Goal: Task Accomplishment & Management: Complete application form

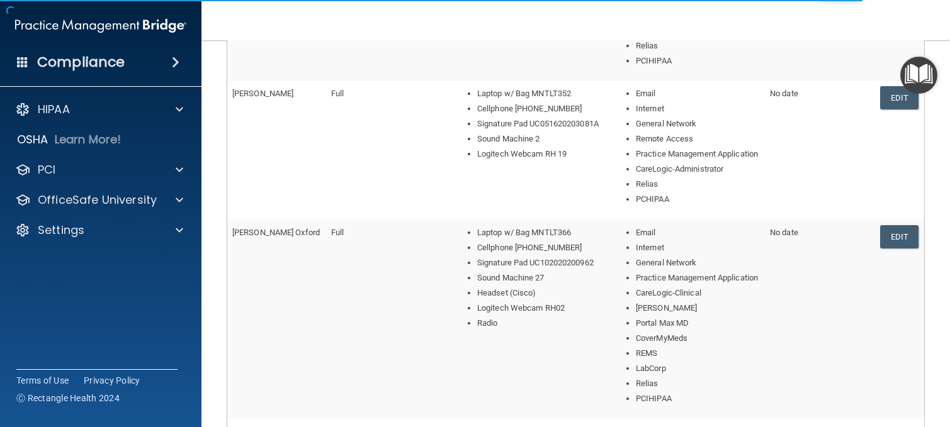
scroll to position [833, 0]
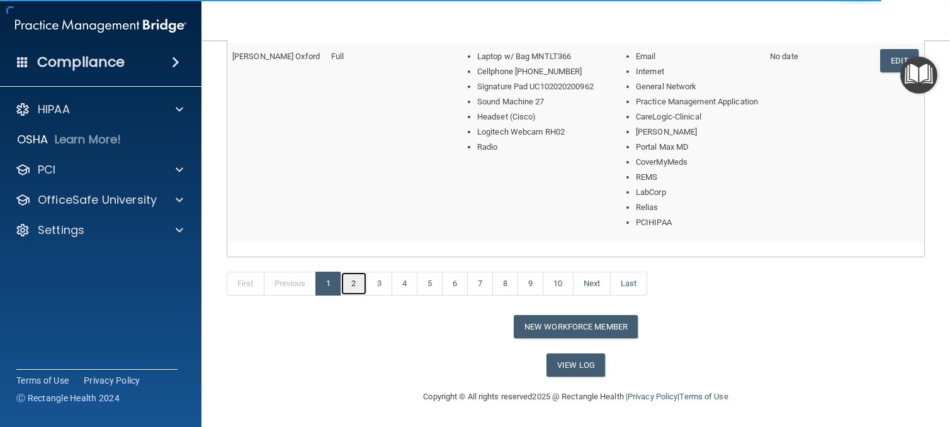
click at [357, 279] on link "2" at bounding box center [353, 284] width 26 height 24
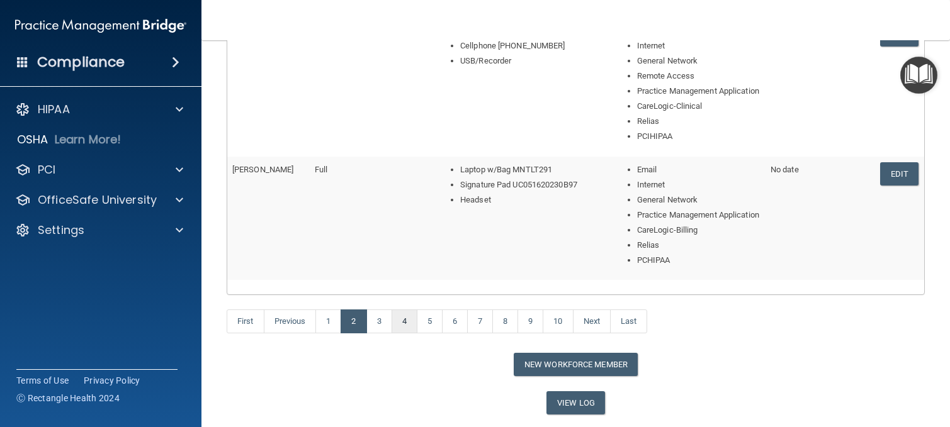
scroll to position [758, 0]
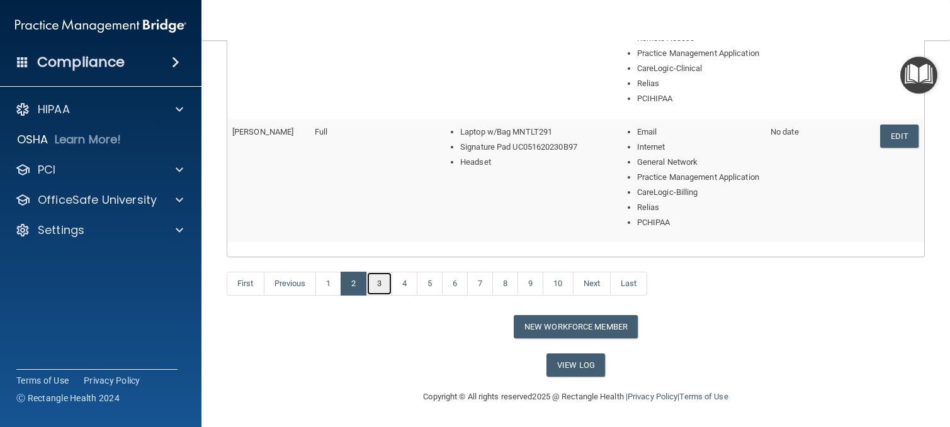
click at [382, 286] on link "3" at bounding box center [379, 284] width 26 height 24
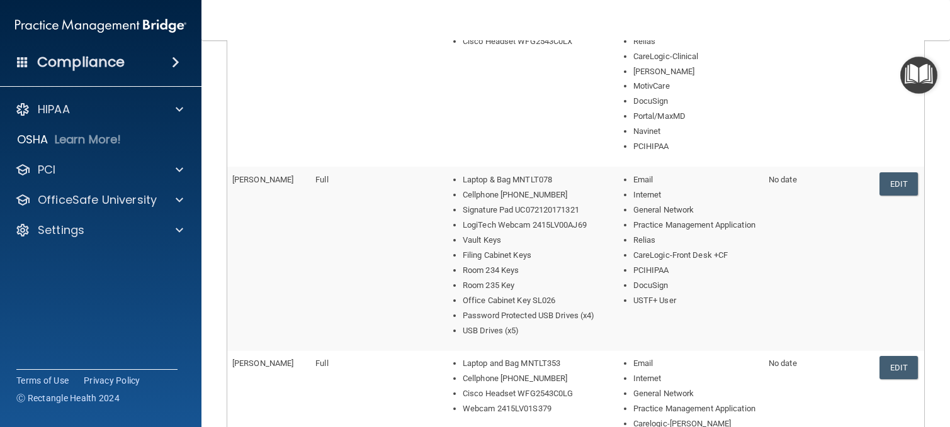
scroll to position [692, 0]
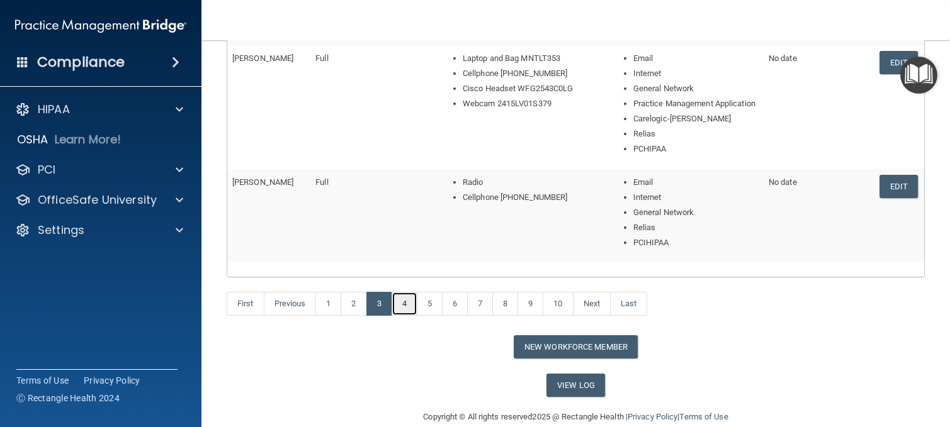
click at [413, 316] on link "4" at bounding box center [404, 304] width 26 height 24
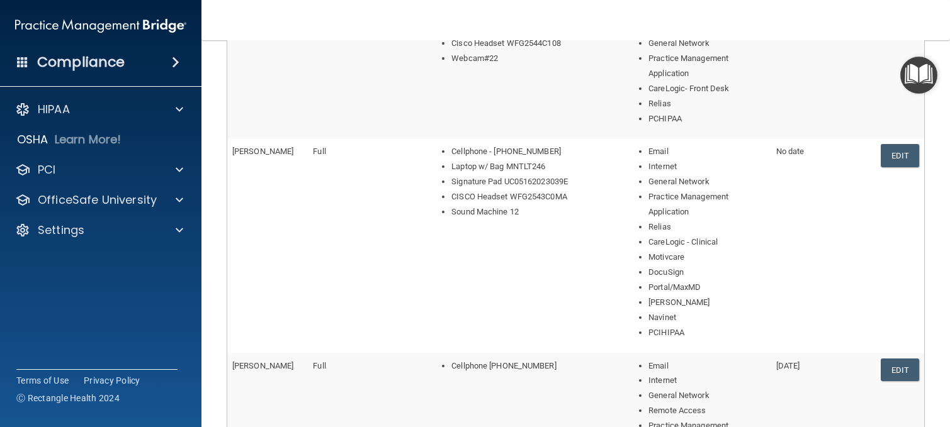
scroll to position [879, 0]
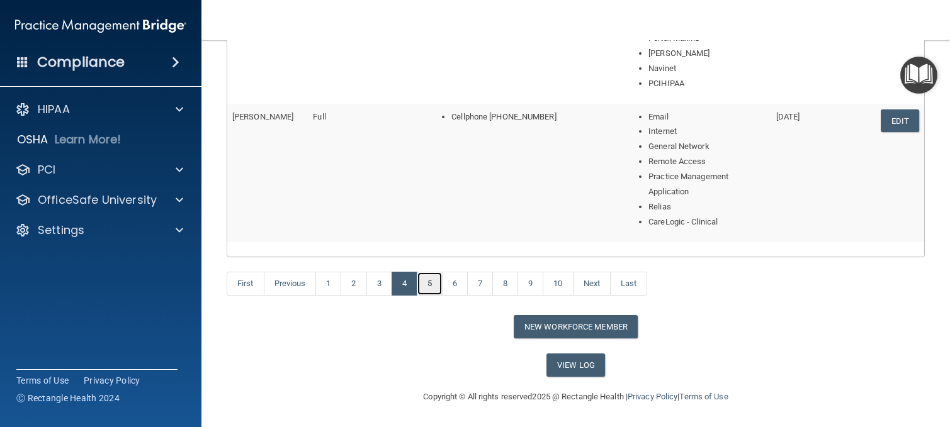
click at [429, 281] on link "5" at bounding box center [430, 284] width 26 height 24
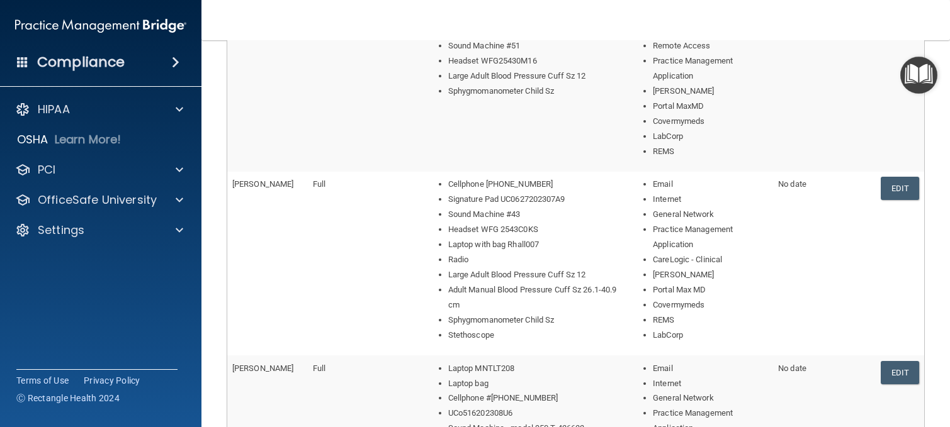
scroll to position [863, 0]
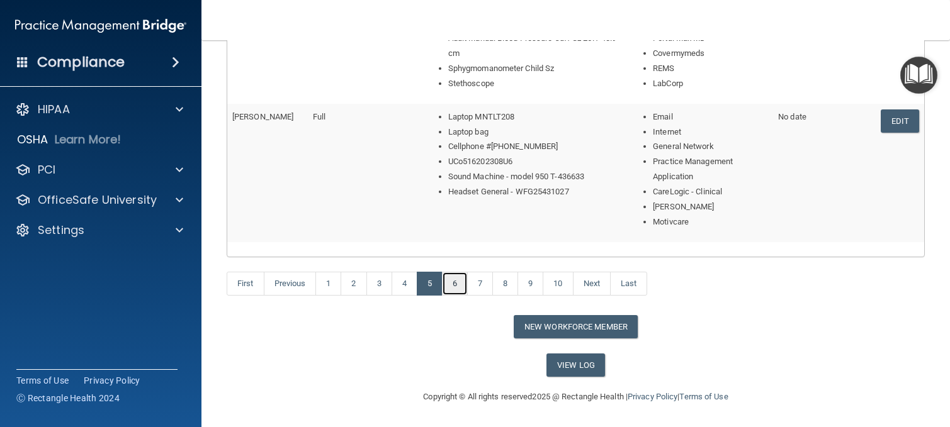
click at [454, 284] on link "6" at bounding box center [455, 284] width 26 height 24
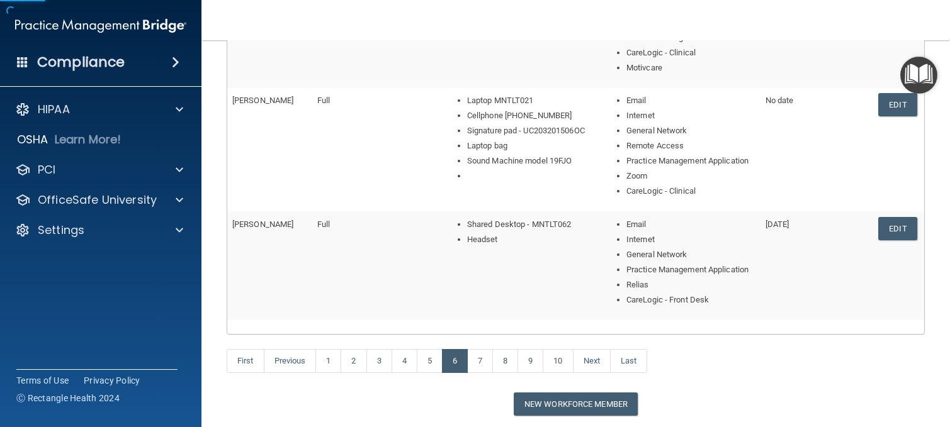
scroll to position [483, 0]
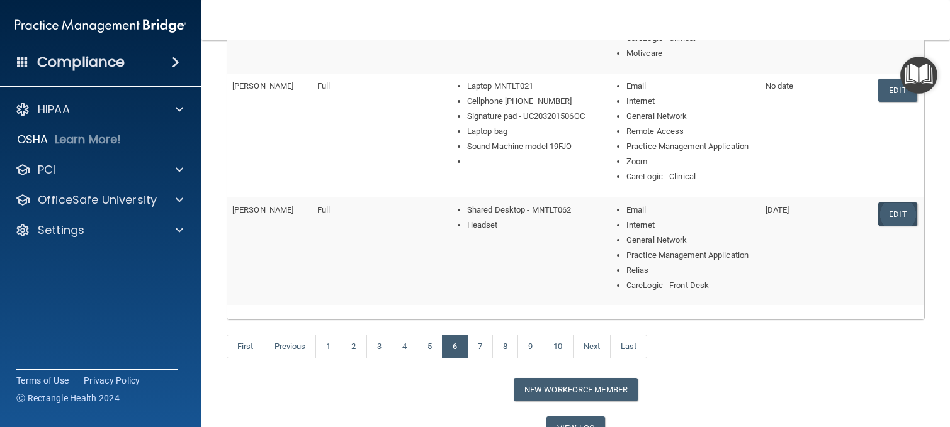
click at [880, 208] on link "Edit" at bounding box center [897, 214] width 38 height 23
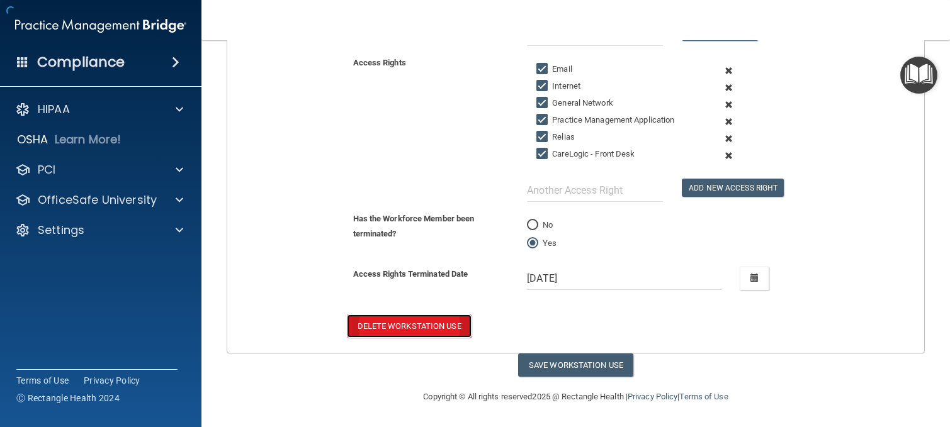
click at [351, 321] on button "Delete Workstation Use" at bounding box center [409, 326] width 125 height 23
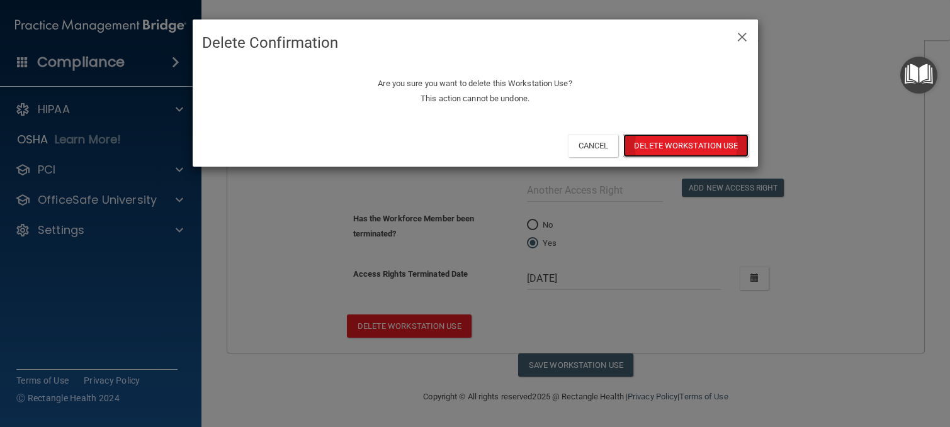
click at [656, 147] on button "Delete Workstation Use" at bounding box center [685, 145] width 125 height 23
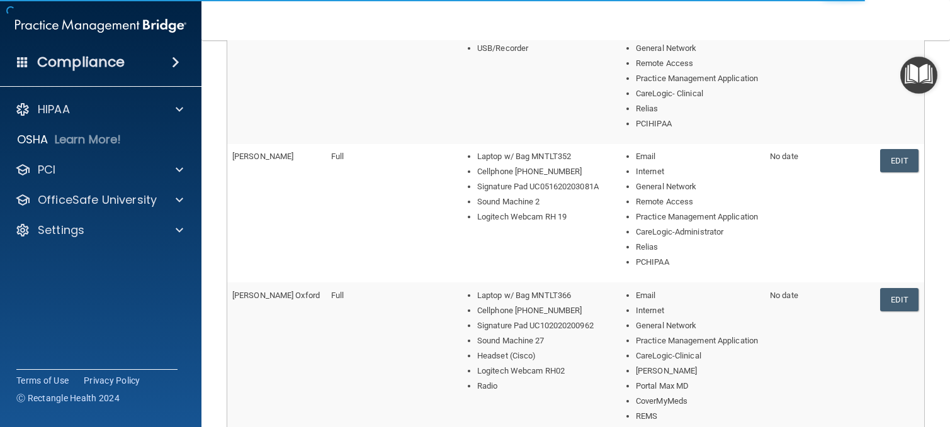
scroll to position [833, 0]
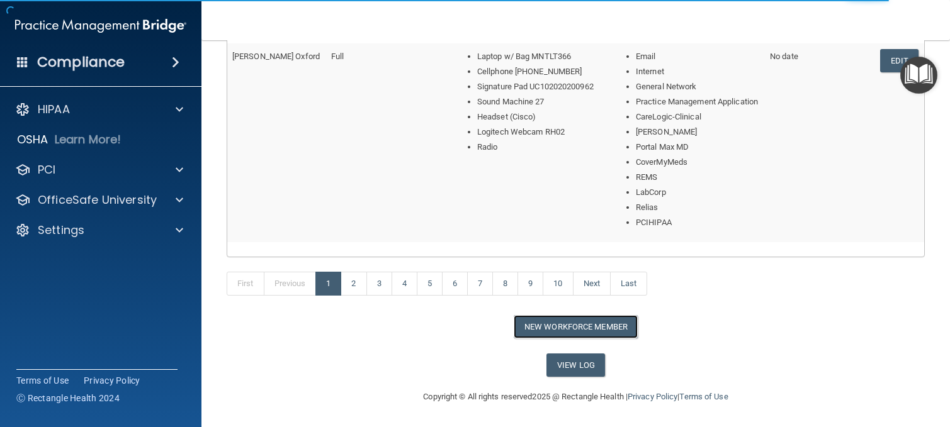
click at [573, 325] on button "New Workforce Member" at bounding box center [576, 326] width 124 height 23
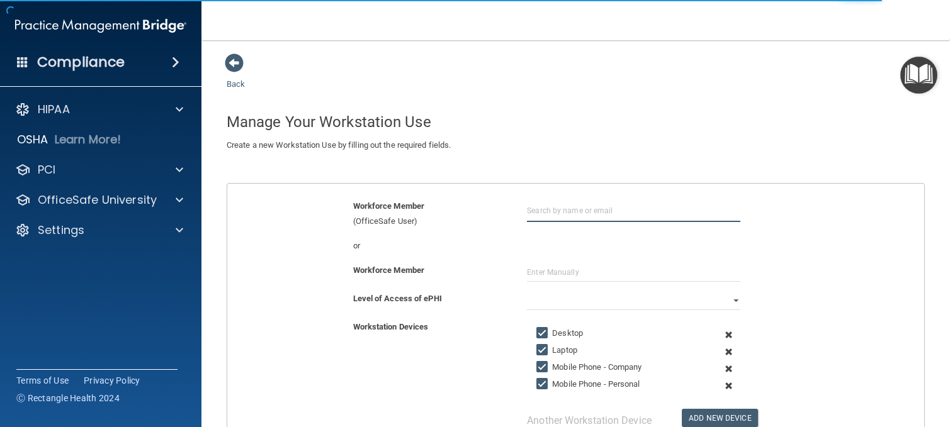
click at [553, 214] on input "text" at bounding box center [633, 210] width 213 height 23
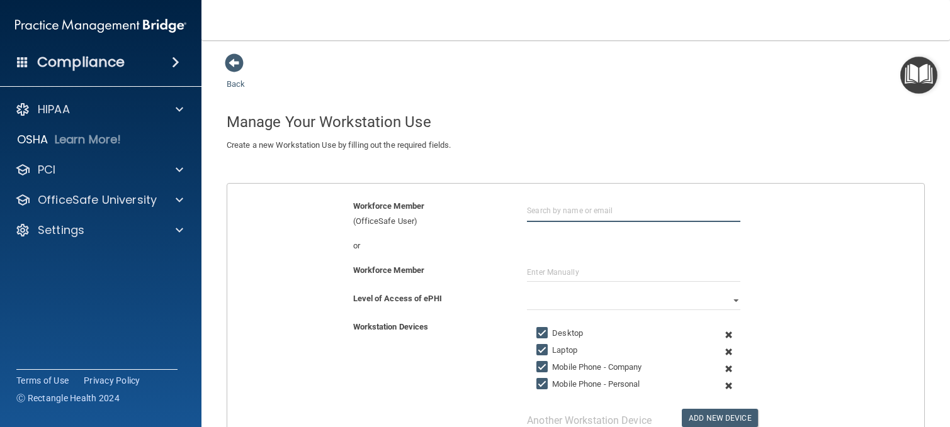
paste input "COOP Plan Contact Info as of 08/15/2025"
type input "COOP Plan Contact Info as of 08/15/2025"
click at [578, 267] on input "text" at bounding box center [633, 272] width 213 height 19
drag, startPoint x: 874, startPoint y: 150, endPoint x: 847, endPoint y: 145, distance: 27.5
click at [873, 150] on div "Create a new Workstation Use by filling out the required fields. Edit a Worksta…" at bounding box center [575, 153] width 717 height 30
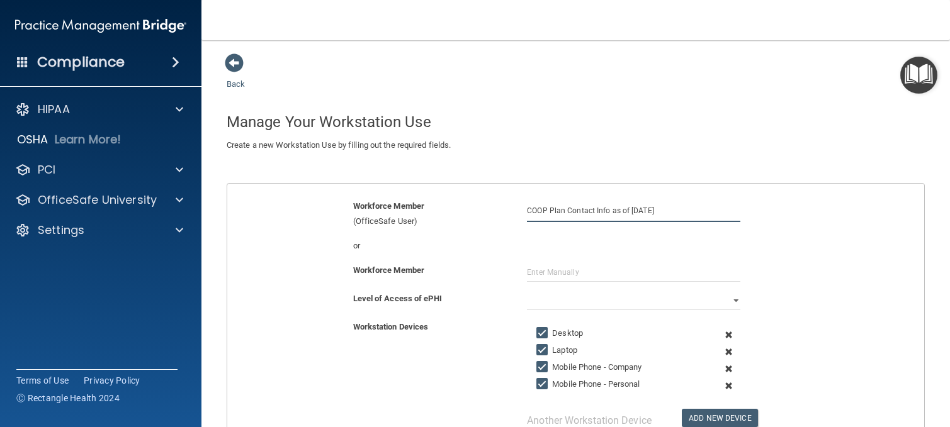
click at [527, 211] on input "COOP Plan Contact Info as of 08/15/2025" at bounding box center [633, 210] width 213 height 23
paste input "mmariano@co.somerset.nj.us"
type input "mmariano@co.somerset.nj.us"
click at [539, 280] on input "text" at bounding box center [633, 272] width 213 height 19
type input "Mercedes Mariano"
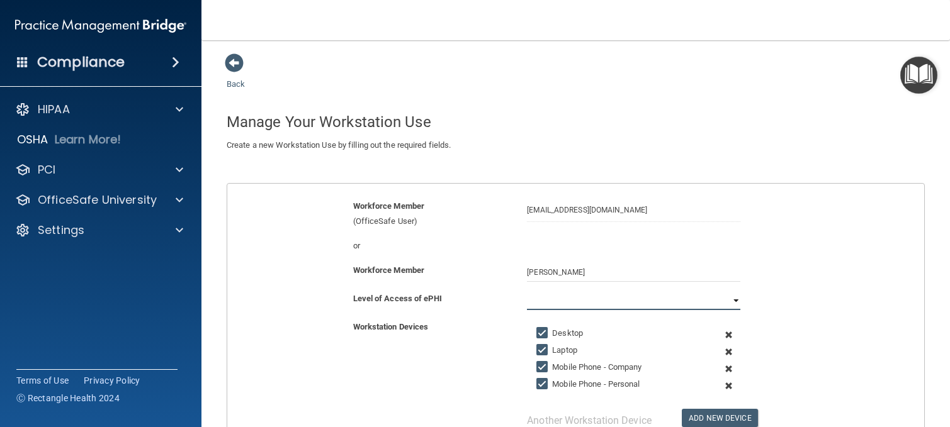
click at [570, 303] on select "Full Limited None" at bounding box center [633, 300] width 213 height 19
select select "0"
click at [527, 291] on select "Full Limited None" at bounding box center [633, 300] width 213 height 19
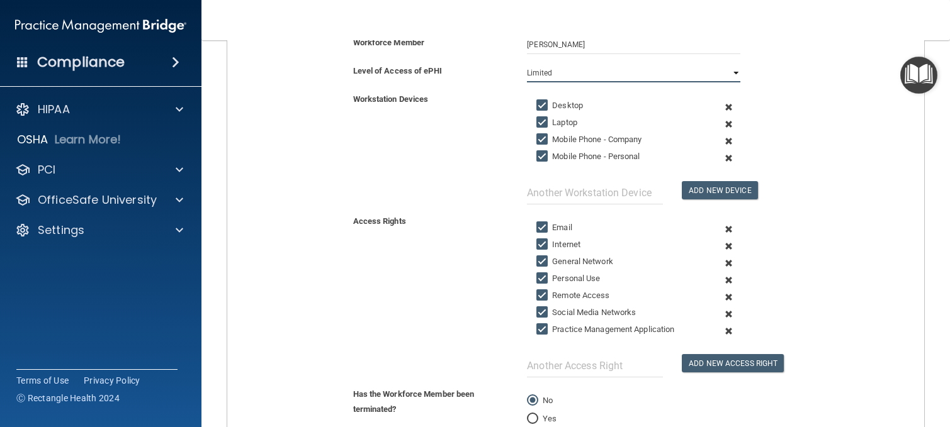
scroll to position [252, 0]
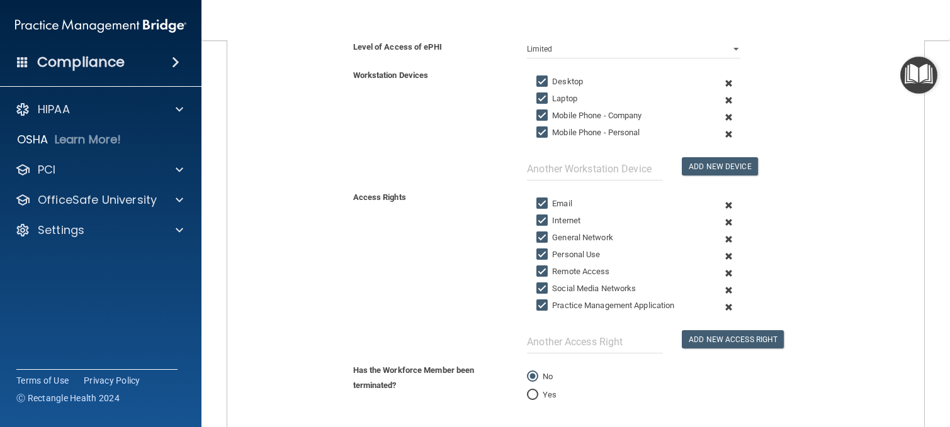
click at [721, 84] on span at bounding box center [728, 83] width 28 height 17
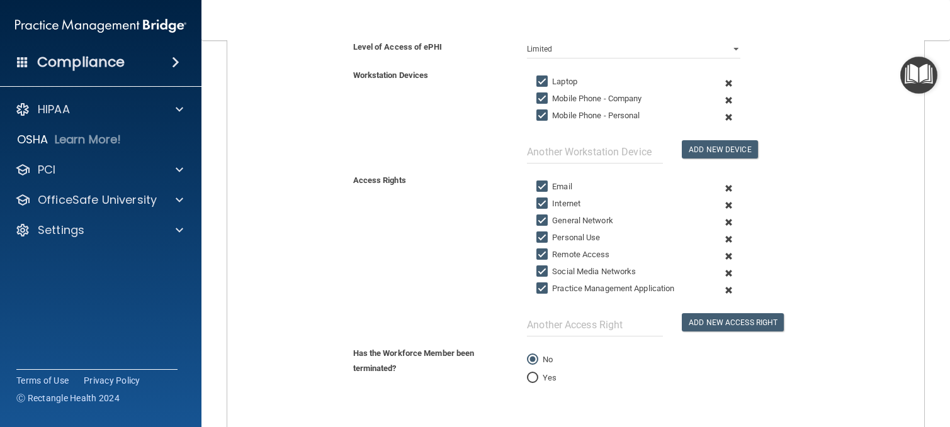
click at [721, 81] on span at bounding box center [728, 83] width 28 height 17
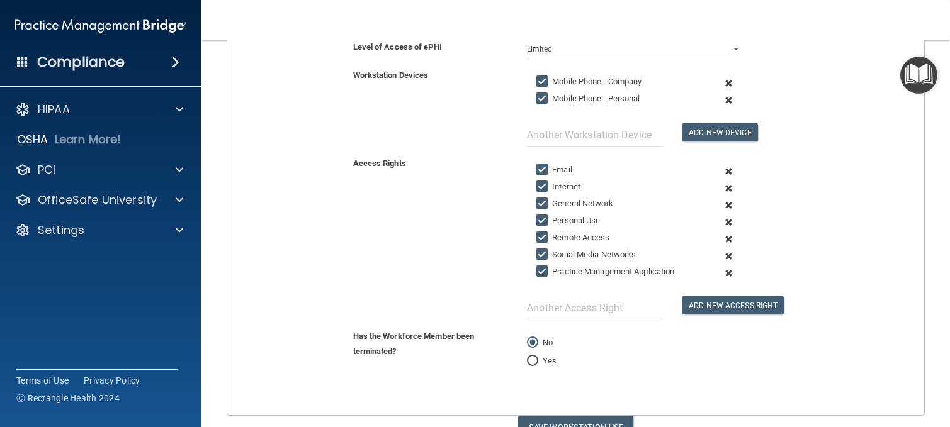
click at [721, 81] on span at bounding box center [728, 83] width 28 height 17
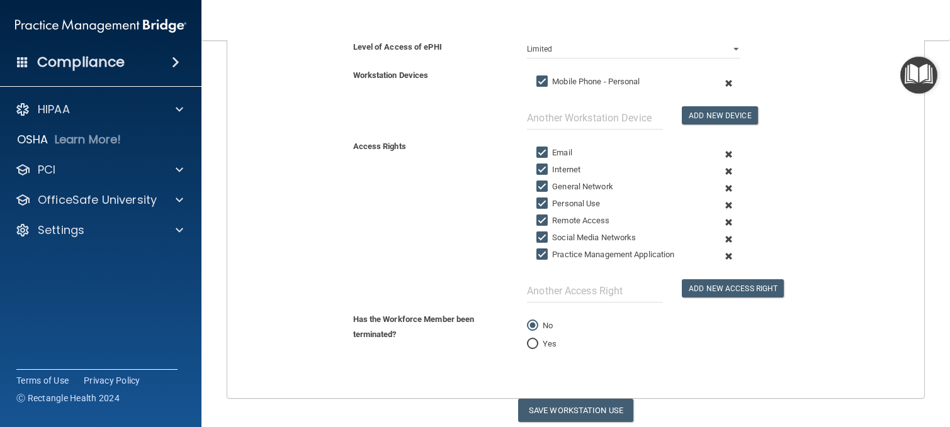
click at [721, 81] on span at bounding box center [728, 83] width 28 height 17
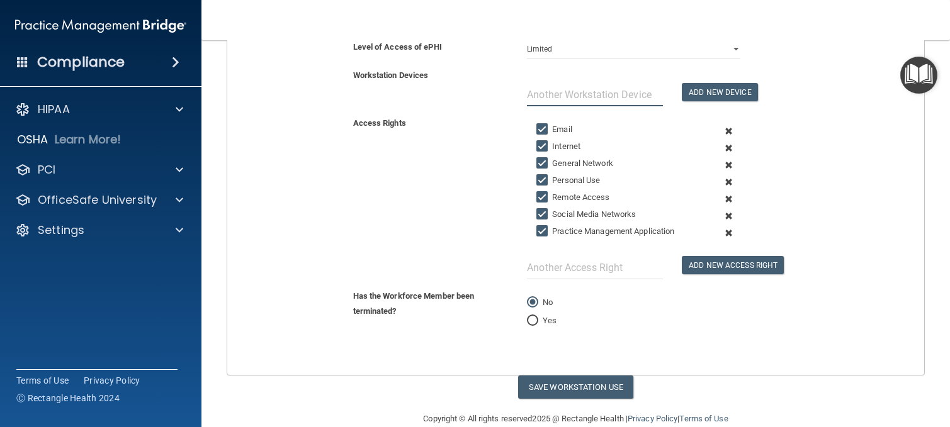
click at [633, 89] on input "text" at bounding box center [595, 94] width 136 height 23
type input "Shared Desktop MNTLT062"
click at [738, 99] on button "Add New Device" at bounding box center [720, 92] width 76 height 18
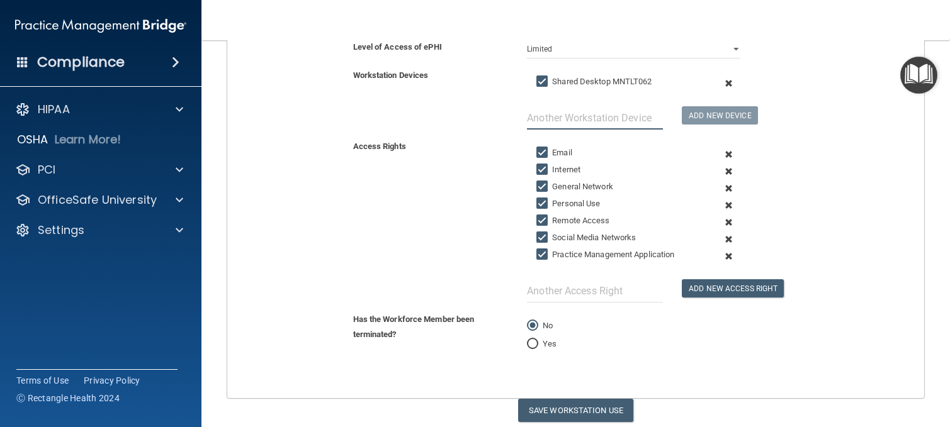
click at [602, 110] on input "text" at bounding box center [595, 117] width 136 height 23
type input "Cisco Headset"
click at [718, 116] on button "Add New Device" at bounding box center [720, 115] width 76 height 18
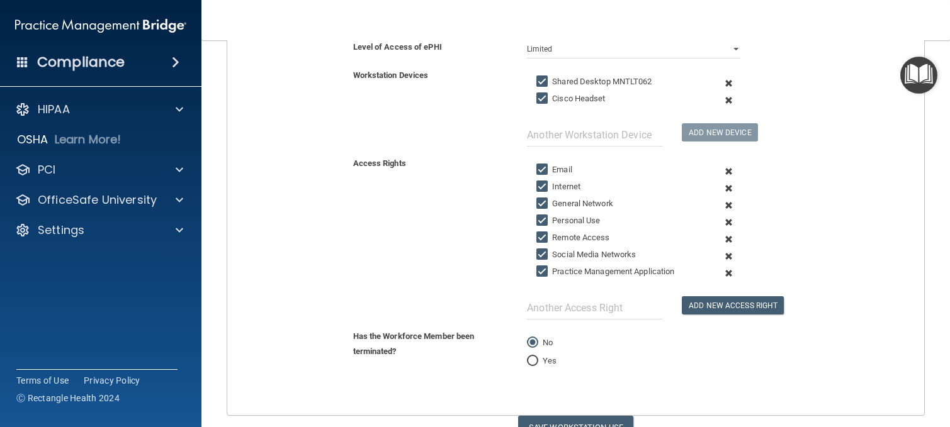
click at [719, 220] on span at bounding box center [728, 222] width 28 height 17
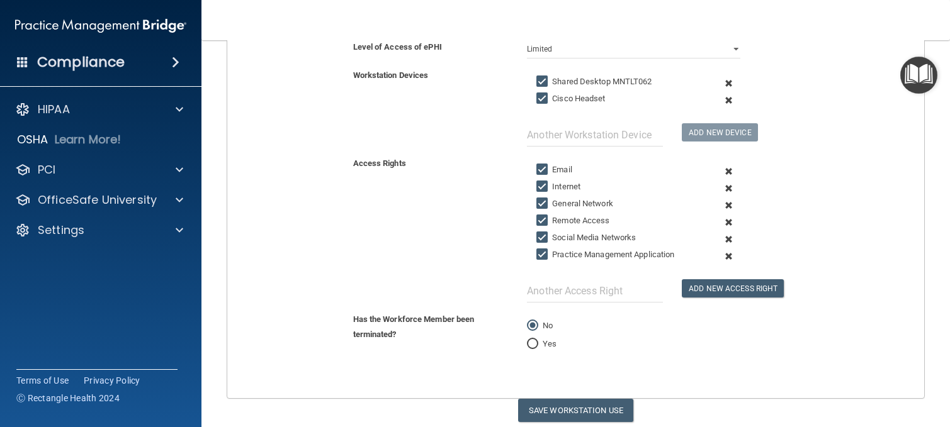
click at [720, 223] on span at bounding box center [728, 222] width 28 height 17
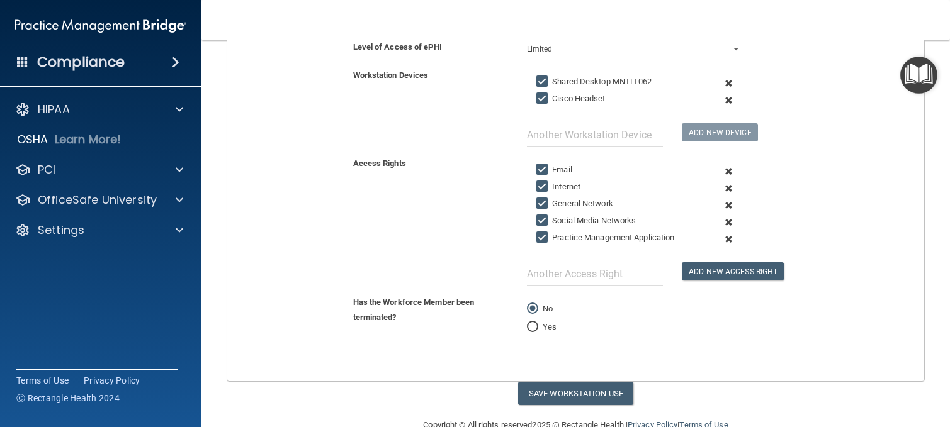
click at [721, 222] on span at bounding box center [728, 222] width 28 height 17
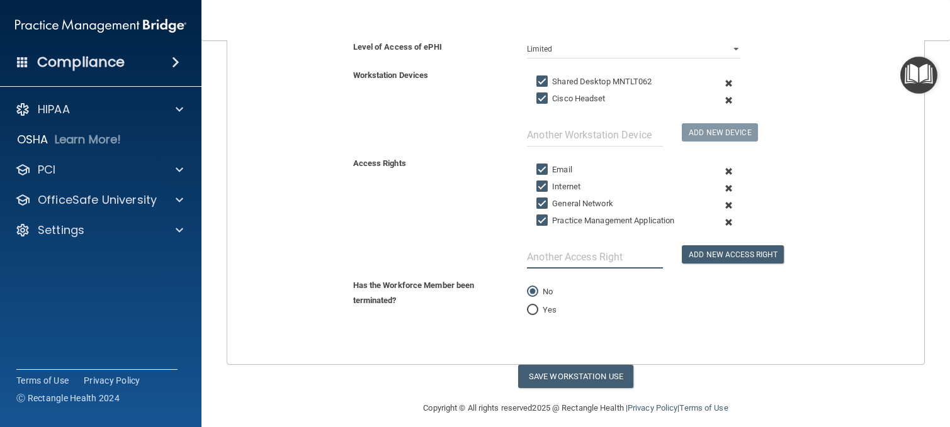
drag, startPoint x: 642, startPoint y: 256, endPoint x: 647, endPoint y: 251, distance: 6.7
click at [643, 254] on input "text" at bounding box center [595, 256] width 136 height 23
type input "P"
type input "CareLogic-Front Desk"
click at [732, 254] on button "Add New Access Right" at bounding box center [733, 254] width 102 height 18
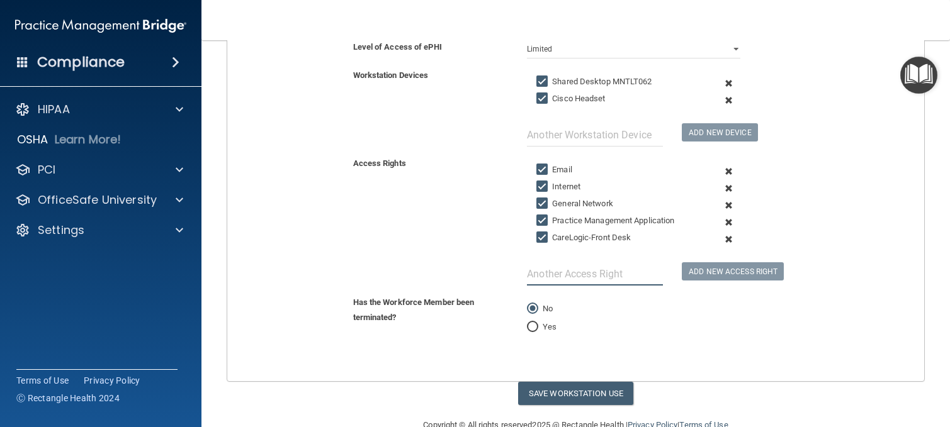
click at [610, 269] on input "text" at bounding box center [595, 273] width 136 height 23
type input "PCHIPAA"
click at [682, 262] on button "Add New Access Right" at bounding box center [733, 271] width 102 height 18
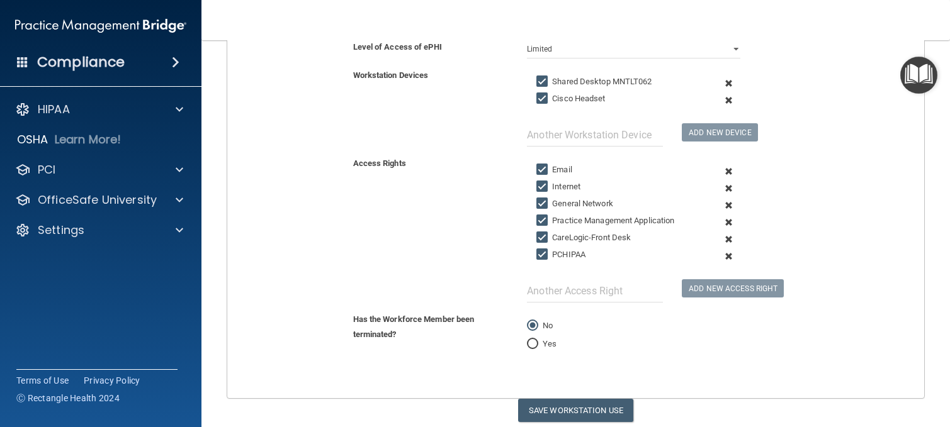
click at [609, 270] on div at bounding box center [594, 283] width 155 height 38
click at [639, 296] on input "text" at bounding box center [595, 290] width 136 height 23
type input "Relias"
click at [758, 295] on button "Add New Access Right" at bounding box center [733, 288] width 102 height 18
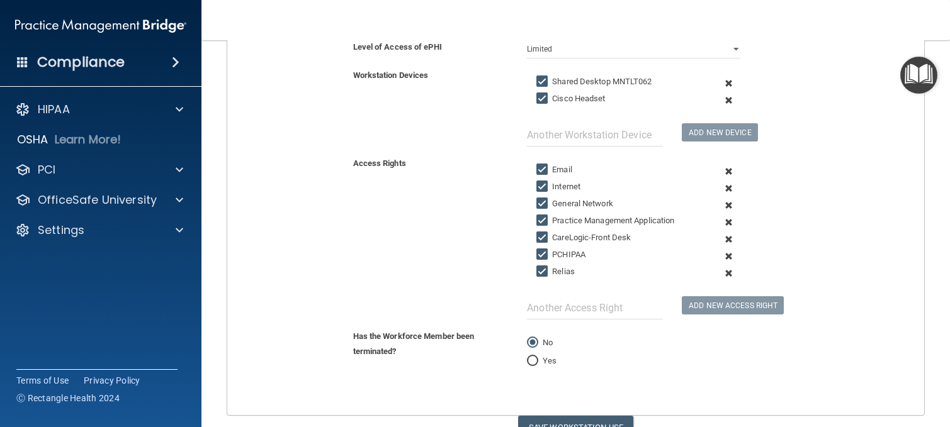
scroll to position [314, 0]
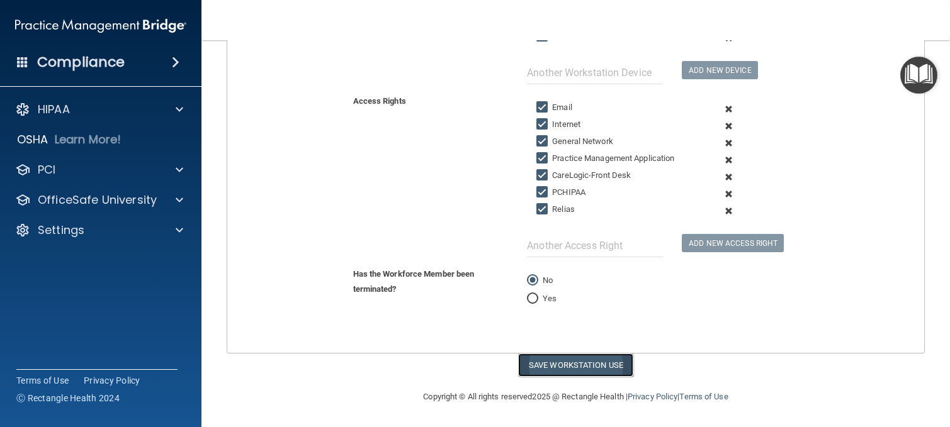
click at [592, 376] on button "Save Workstation Use" at bounding box center [575, 365] width 115 height 23
select select "? string:Full ?"
